Goal: Information Seeking & Learning: Learn about a topic

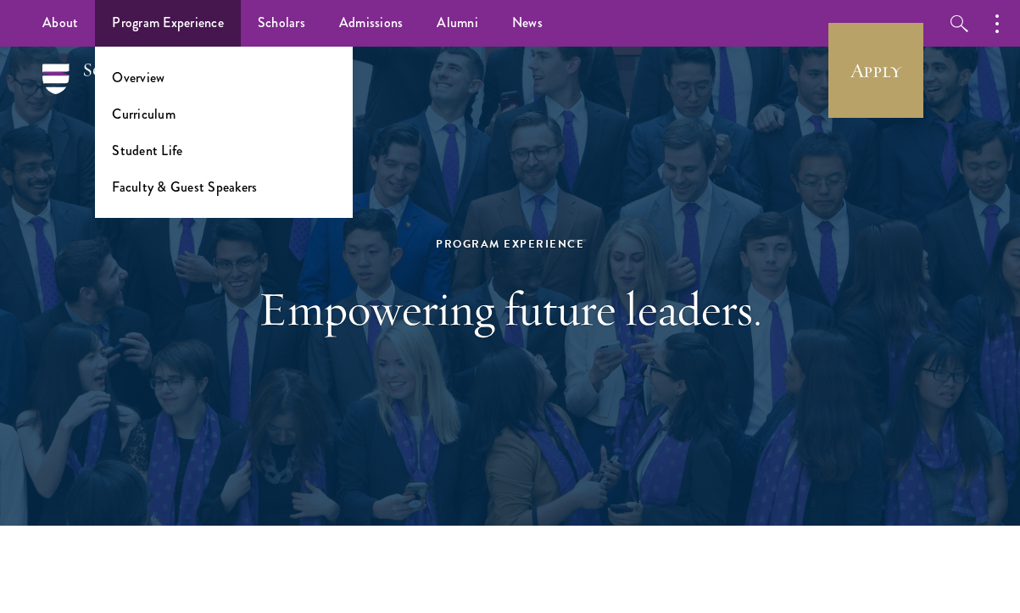
click at [187, 199] on ul "Overview Curriculum Student Life Faculty & Guest Speakers" at bounding box center [224, 132] width 258 height 171
click at [184, 178] on link "Faculty & Guest Speakers" at bounding box center [184, 187] width 145 height 20
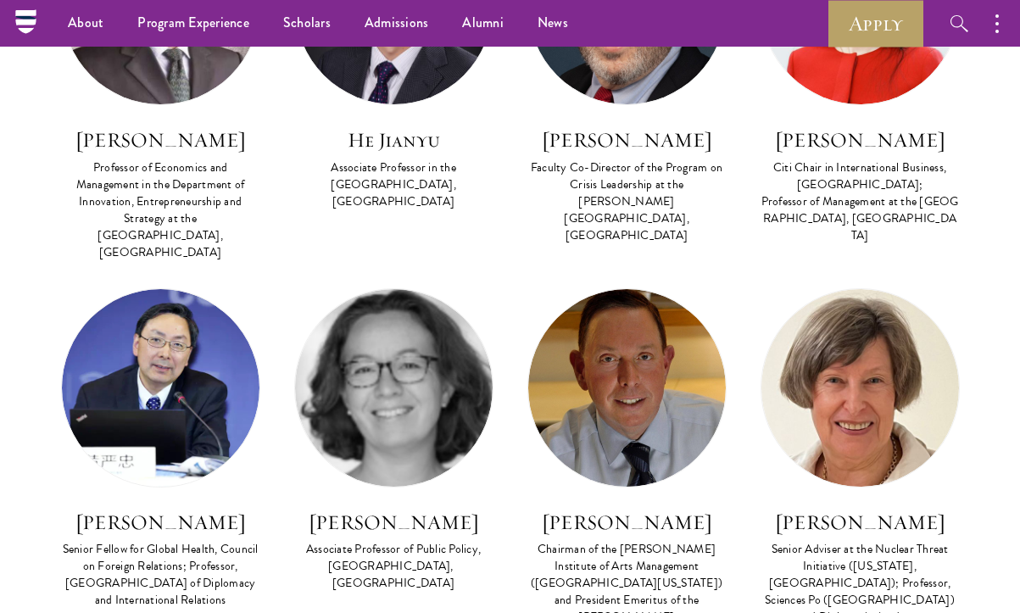
scroll to position [23, 0]
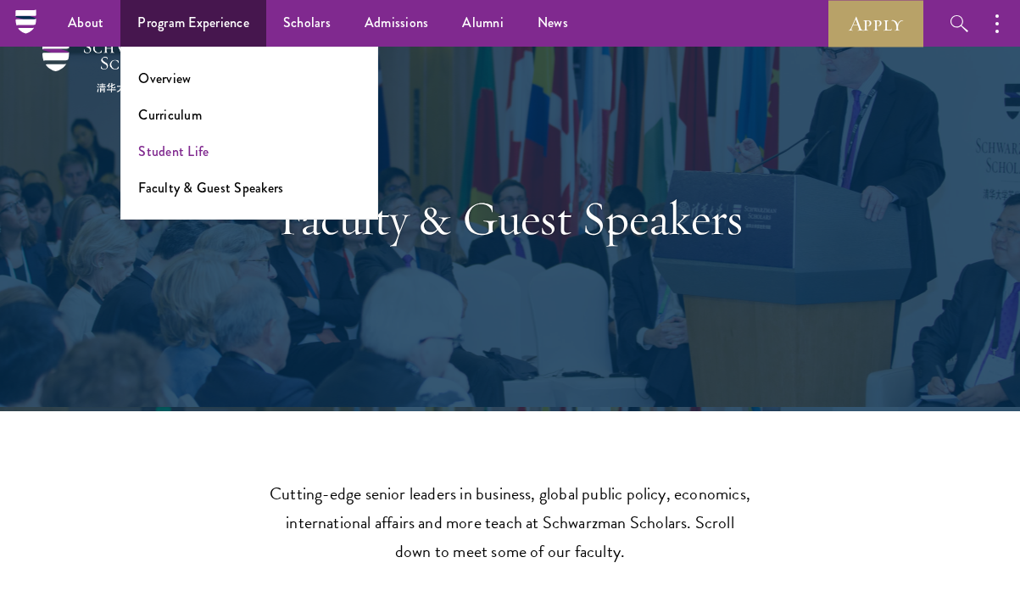
click at [187, 152] on link "Student Life" at bounding box center [173, 152] width 70 height 20
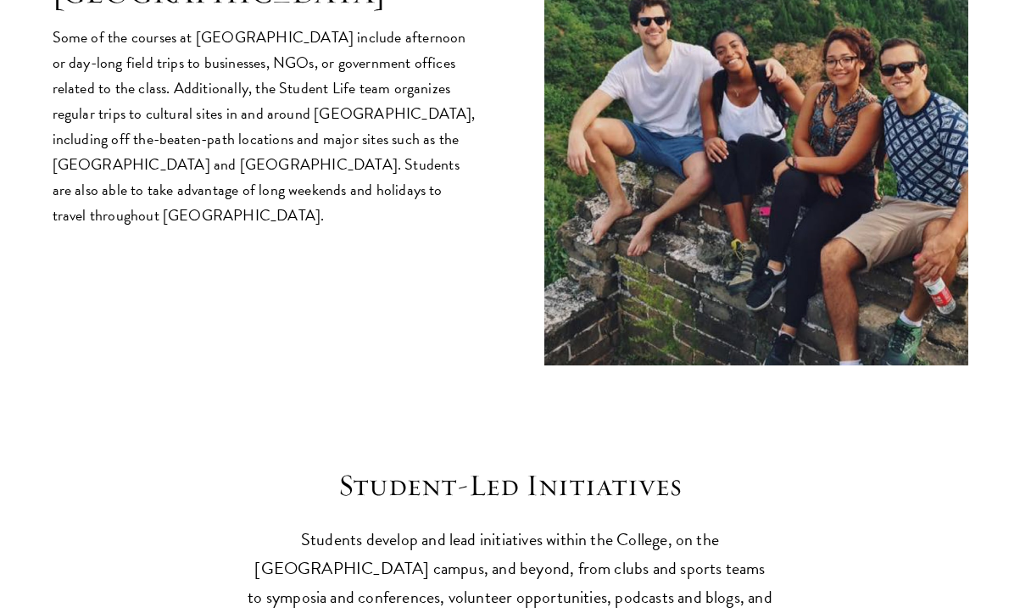
scroll to position [3733, 0]
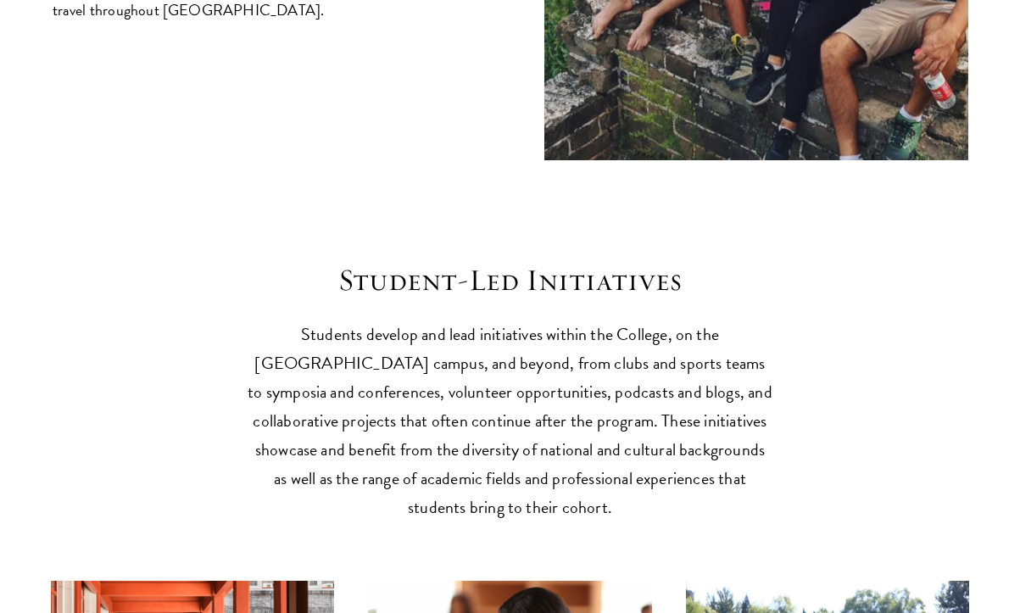
click at [346, 320] on p "Students develop and lead initiatives within the College, on the Tsinghua campu…" at bounding box center [511, 421] width 526 height 202
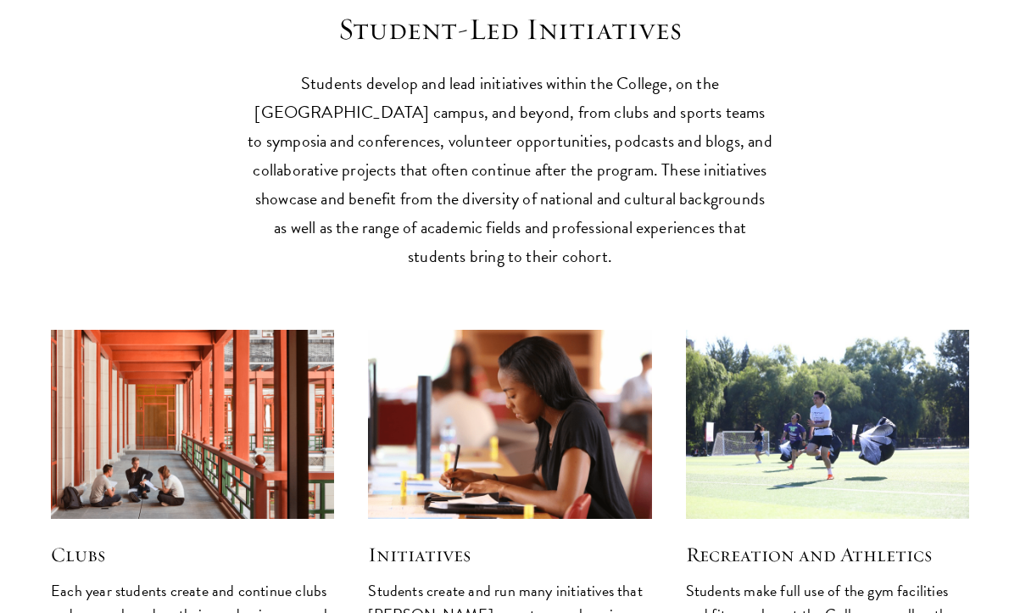
scroll to position [4150, 0]
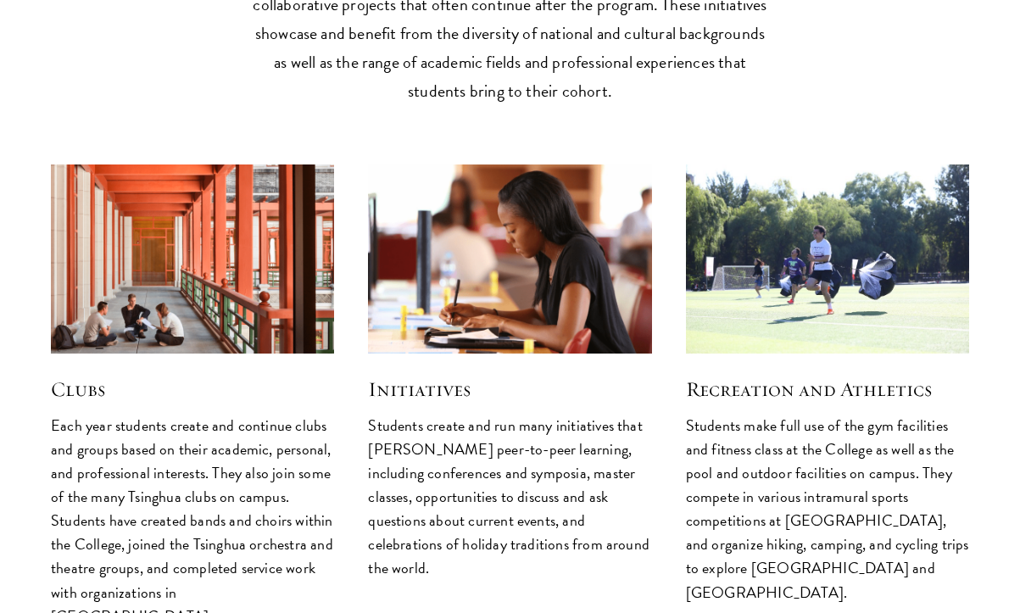
click at [127, 176] on img at bounding box center [192, 259] width 301 height 201
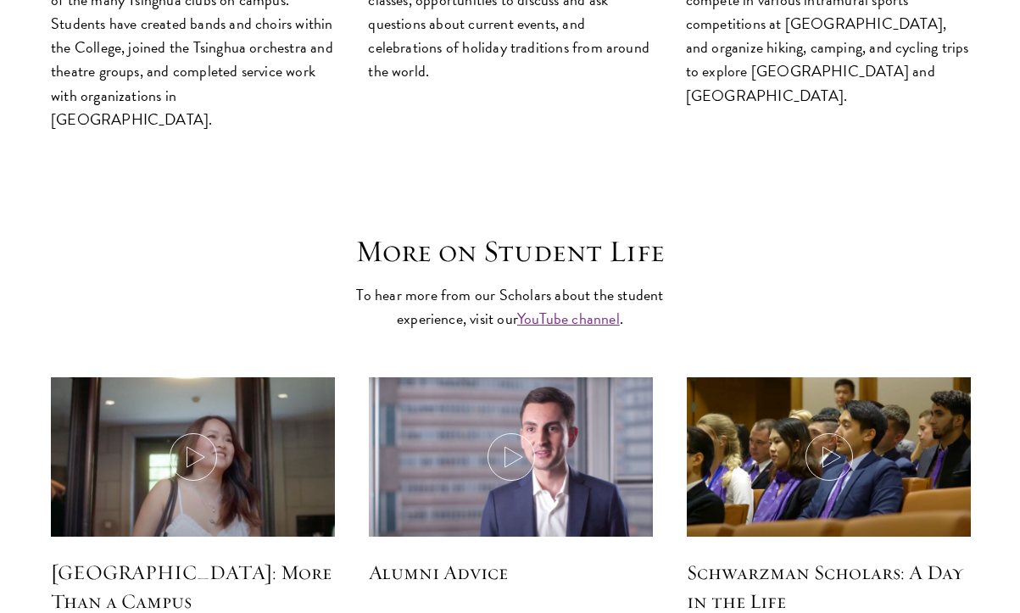
scroll to position [4645, 0]
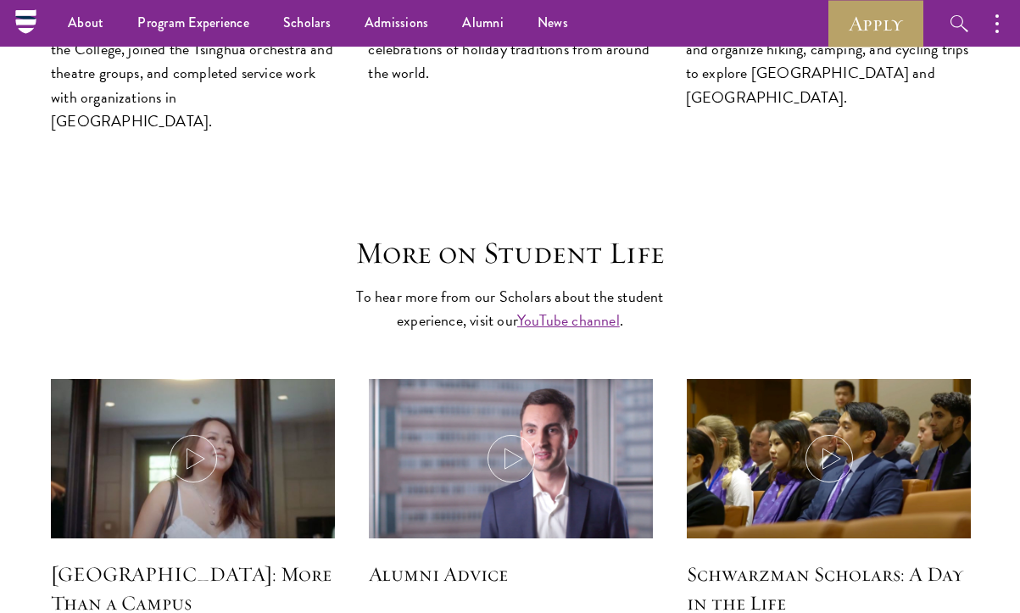
drag, startPoint x: 538, startPoint y: 39, endPoint x: 568, endPoint y: 180, distance: 143.8
click at [568, 309] on link "YouTube channel" at bounding box center [568, 320] width 103 height 23
